Goal: Check status: Verify the current state of an ongoing process or item

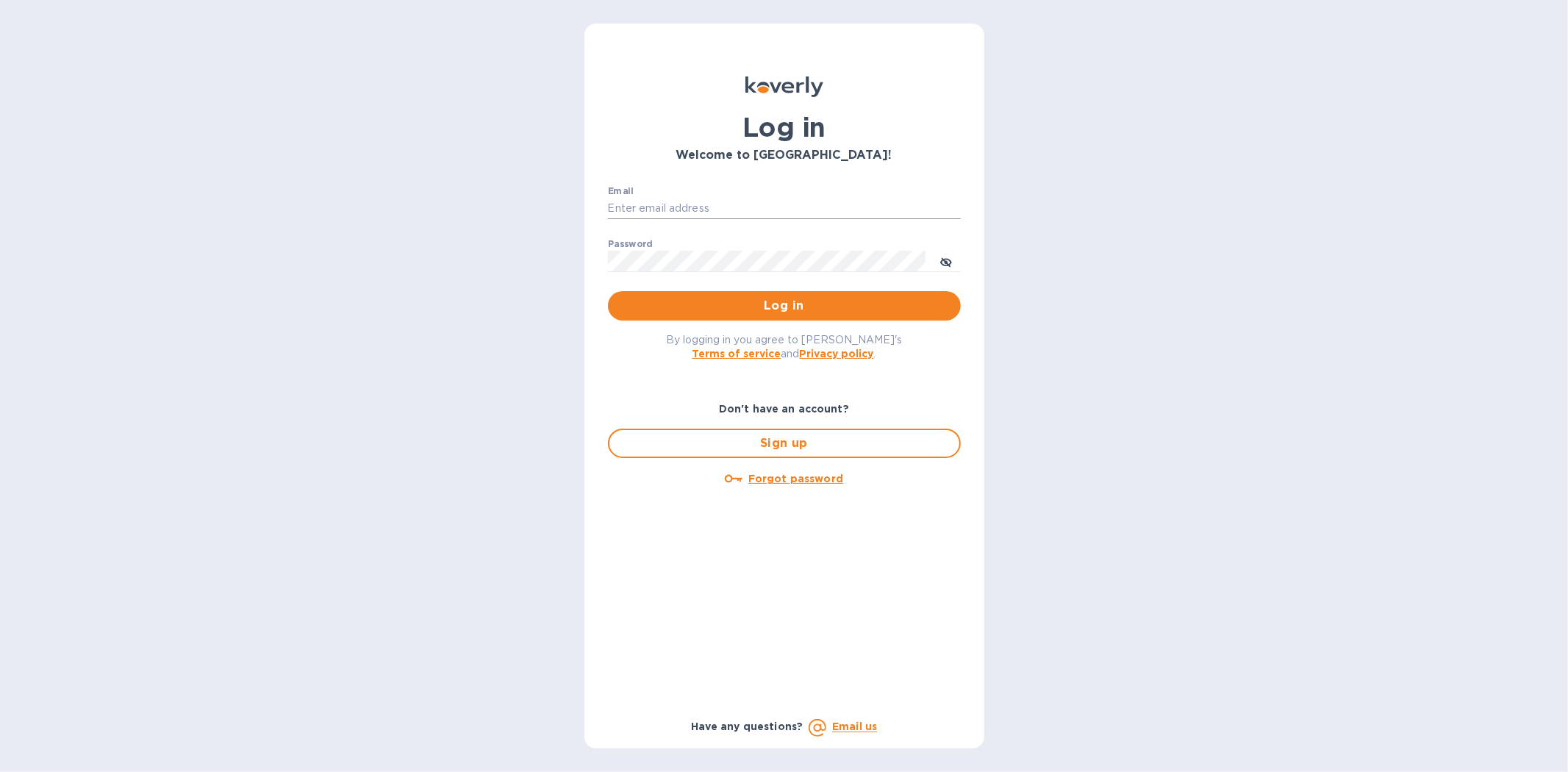
click at [652, 209] on input "Email" at bounding box center [784, 208] width 353 height 22
click at [652, 208] on input "Email" at bounding box center [784, 208] width 353 height 22
type input "kyle@seasalt.com"
click at [608, 291] on button "Log in" at bounding box center [784, 305] width 353 height 29
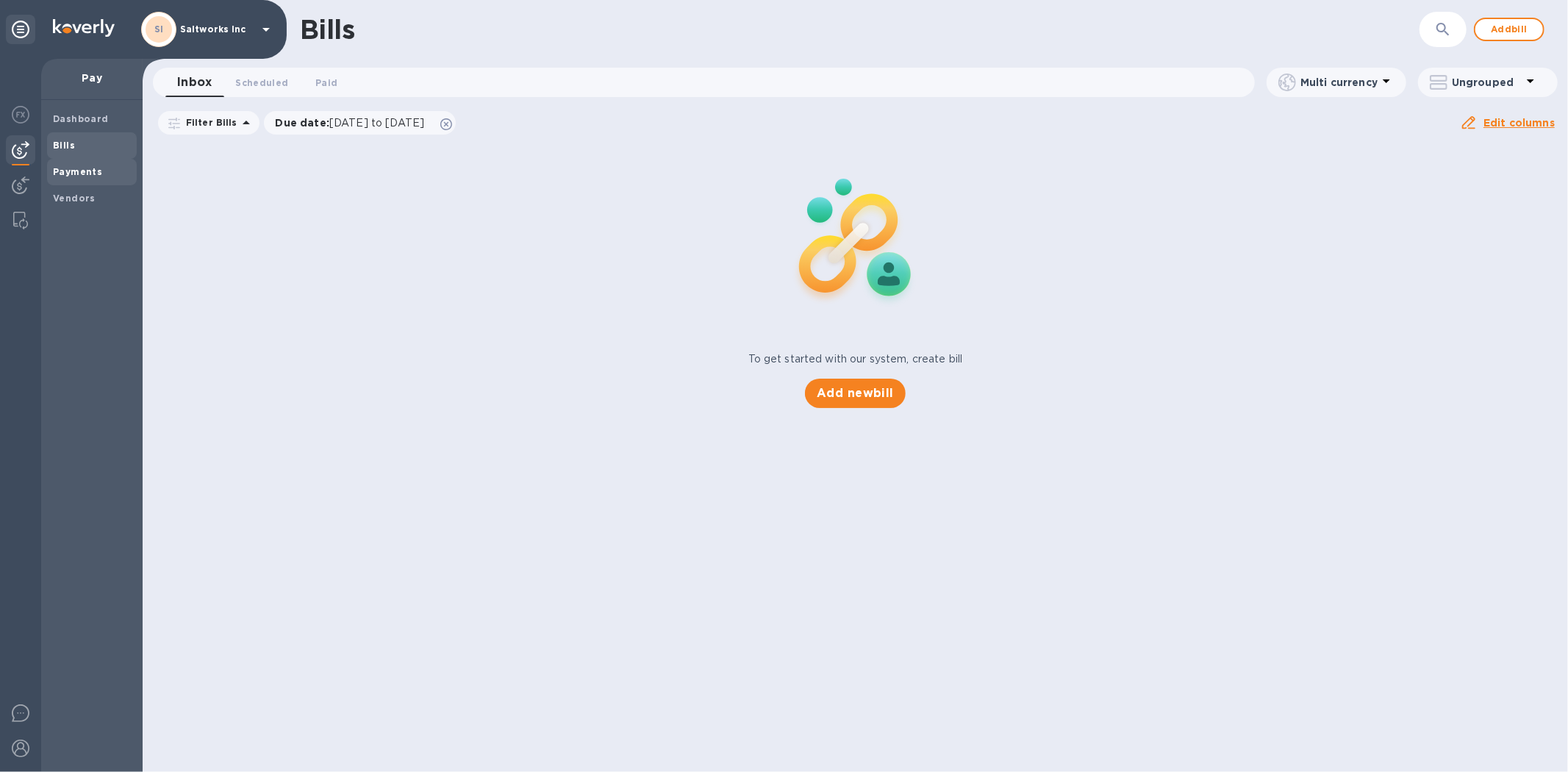
click at [76, 166] on b "Payments" at bounding box center [77, 171] width 49 height 11
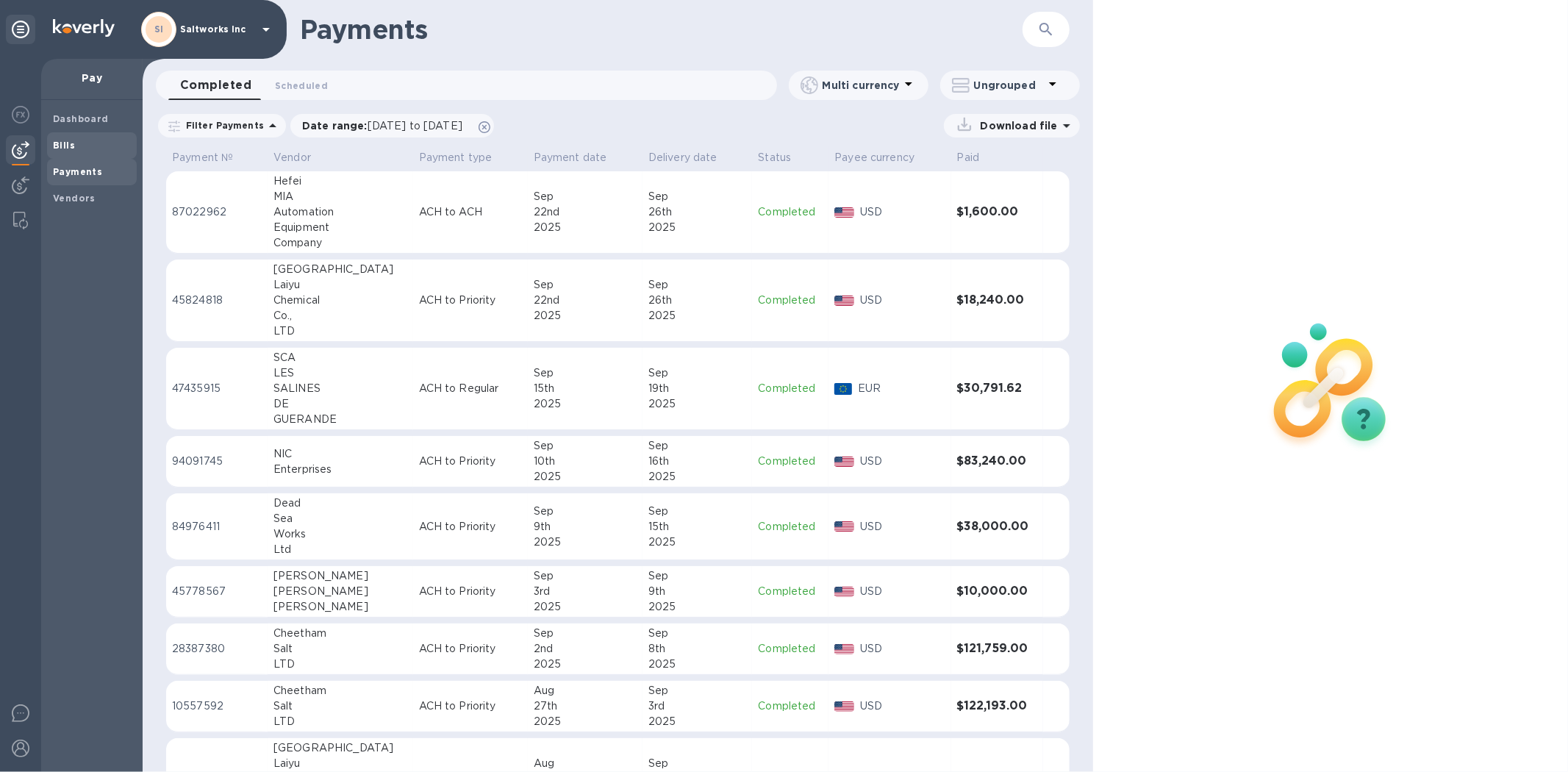
click at [65, 145] on b "Bills" at bounding box center [63, 145] width 22 height 11
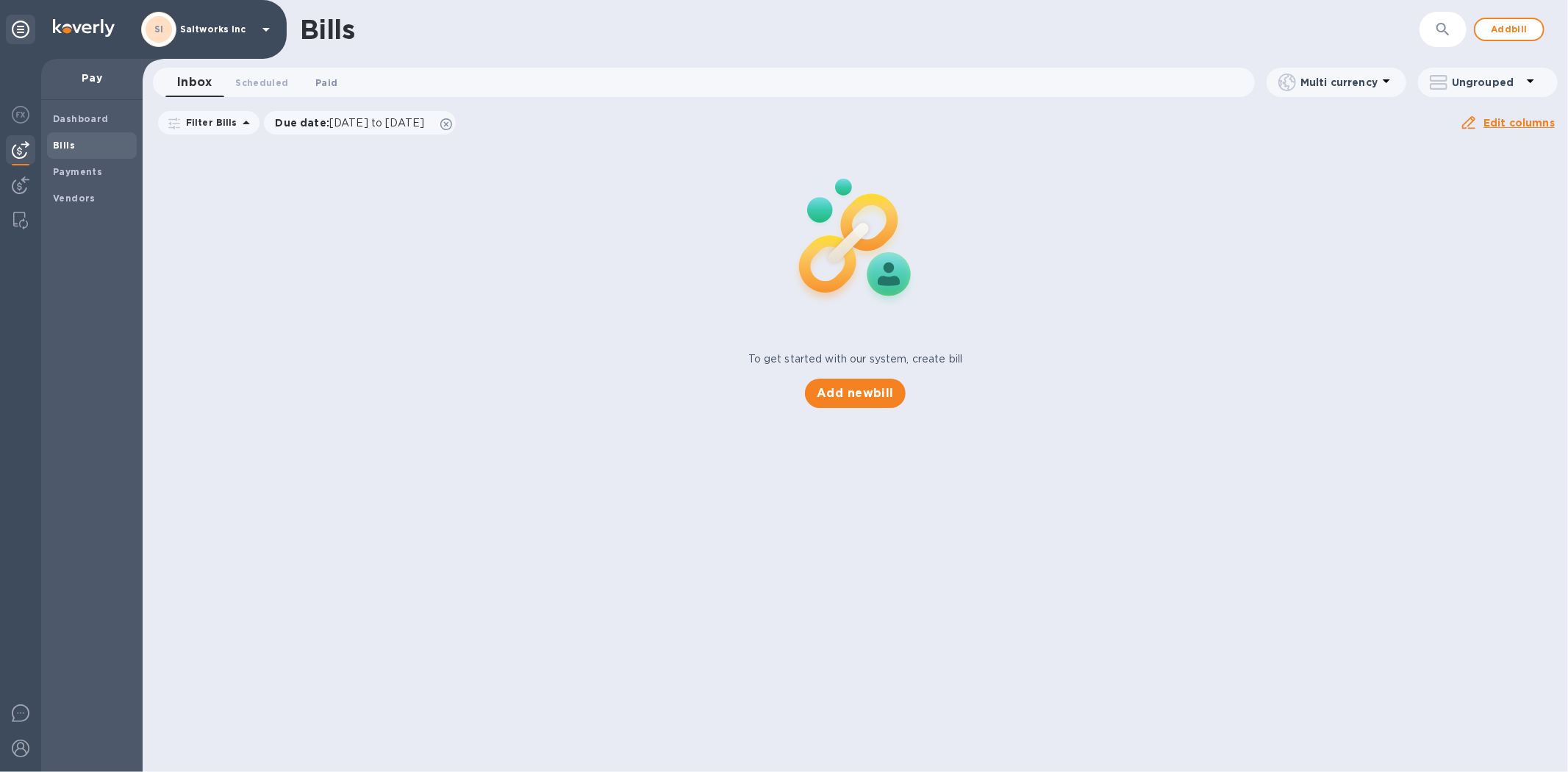
click at [320, 82] on span "Paid 0" at bounding box center [326, 82] width 22 height 15
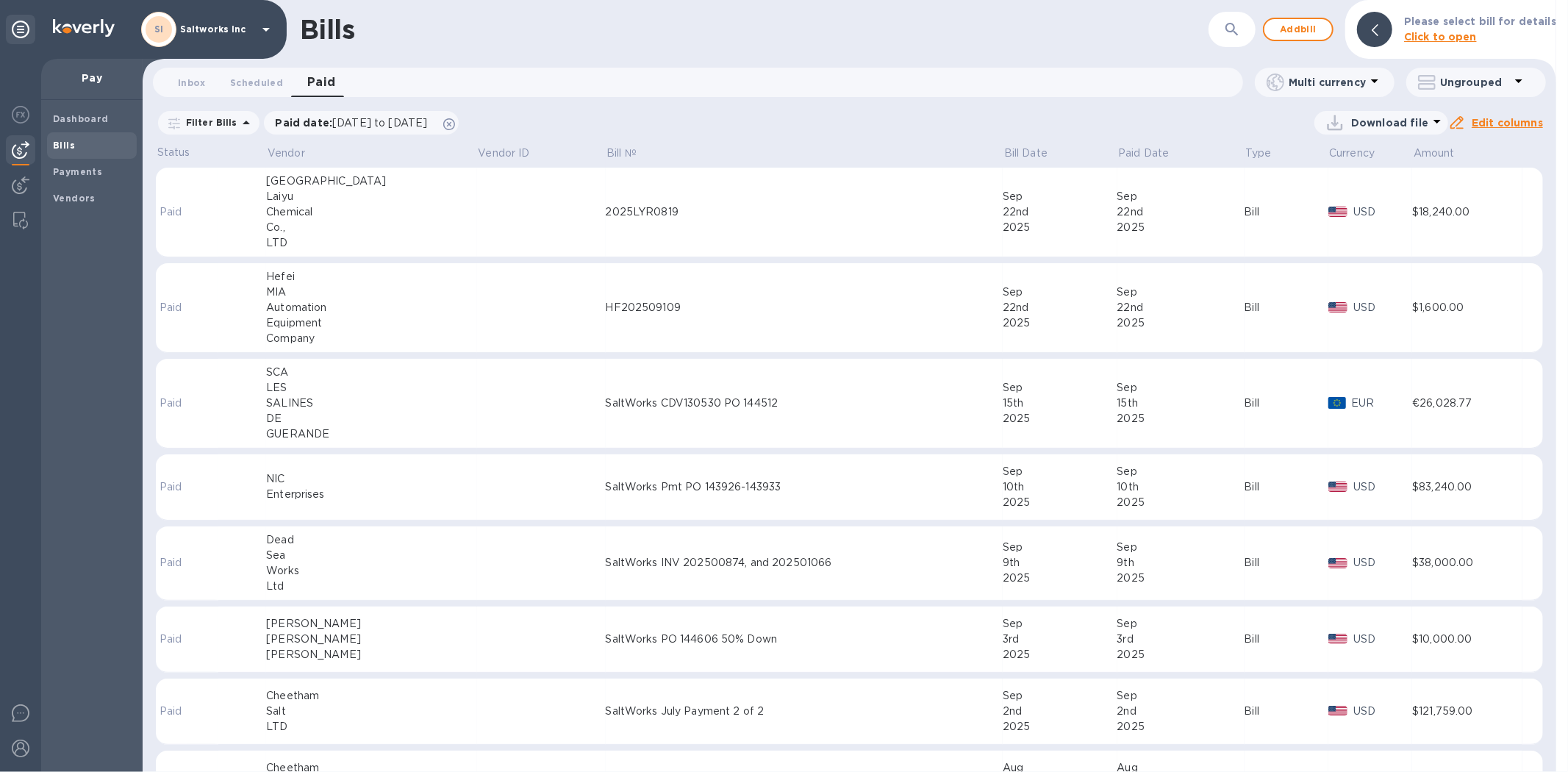
click at [358, 313] on div "Automation" at bounding box center [371, 307] width 211 height 15
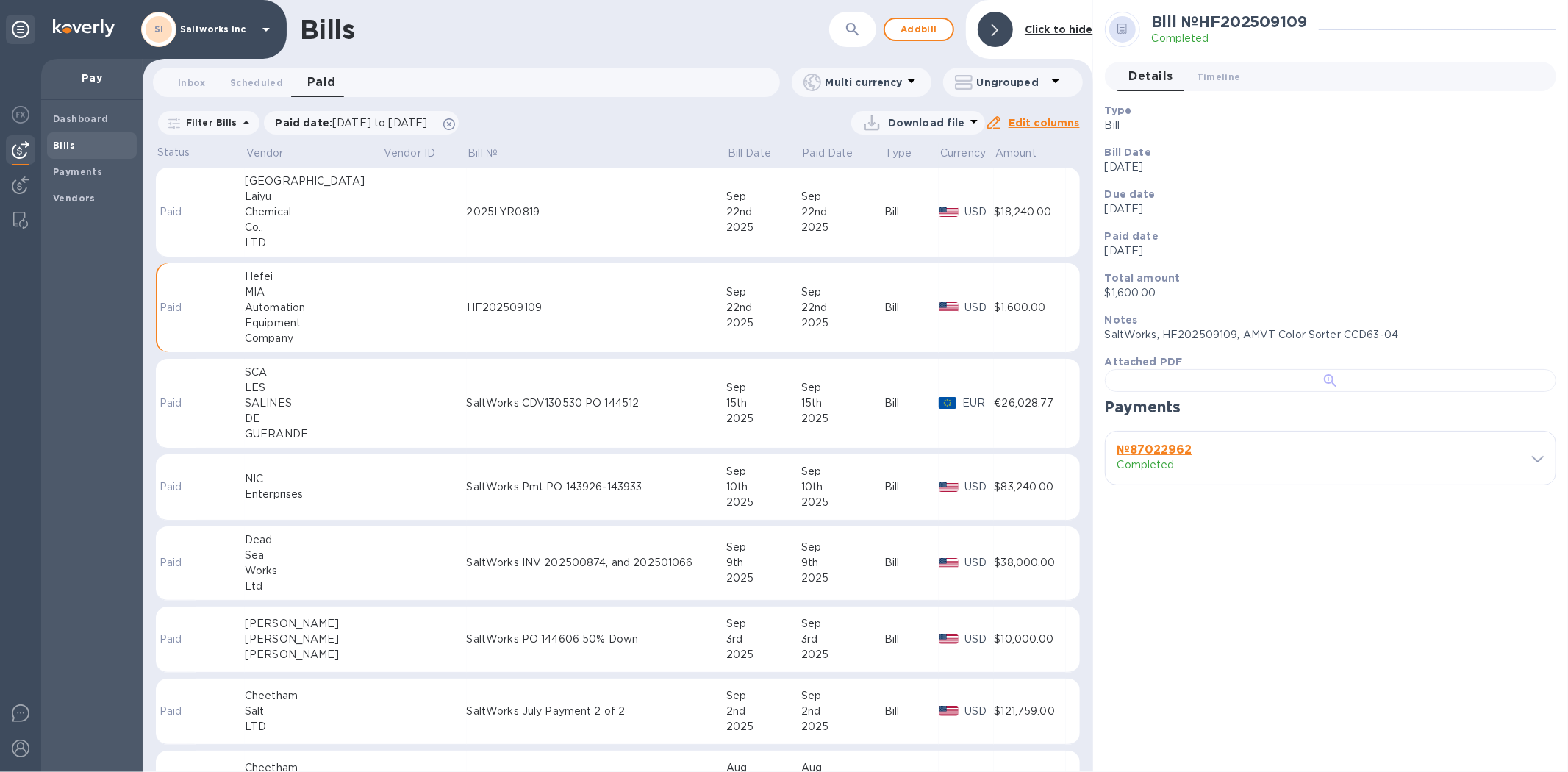
scroll to position [348, 0]
click at [1189, 456] on b "№ 87022962" at bounding box center [1155, 449] width 75 height 14
